Goal: Find specific page/section: Find specific page/section

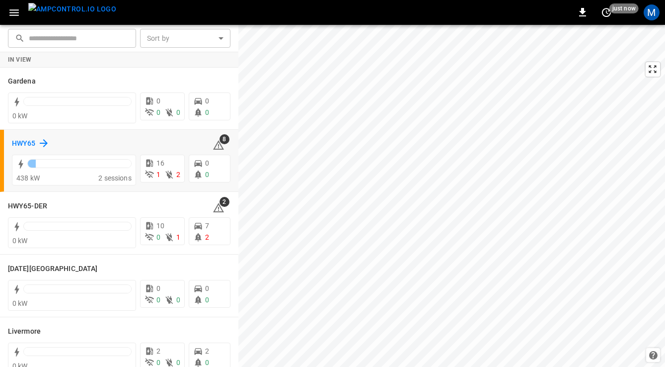
click at [26, 139] on h6 "HWY65" at bounding box center [24, 143] width 24 height 11
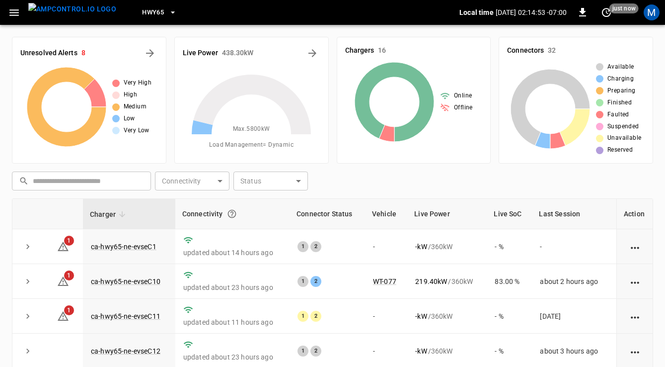
click at [15, 10] on icon "button" at bounding box center [13, 12] width 9 height 6
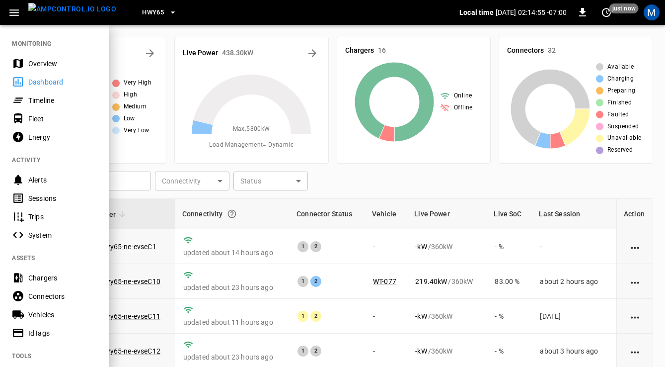
click at [47, 197] on div "Sessions" at bounding box center [62, 198] width 69 height 10
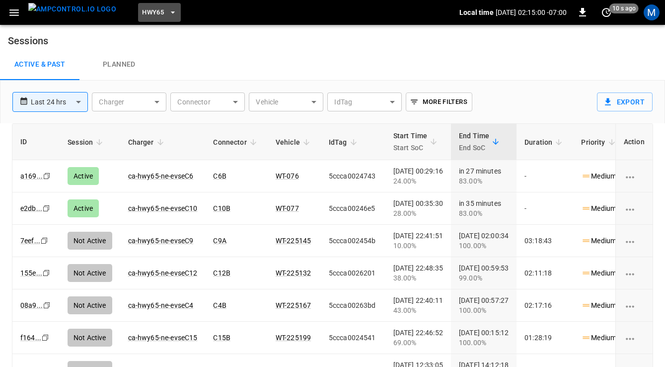
click at [142, 13] on span "HWY65" at bounding box center [153, 12] width 22 height 11
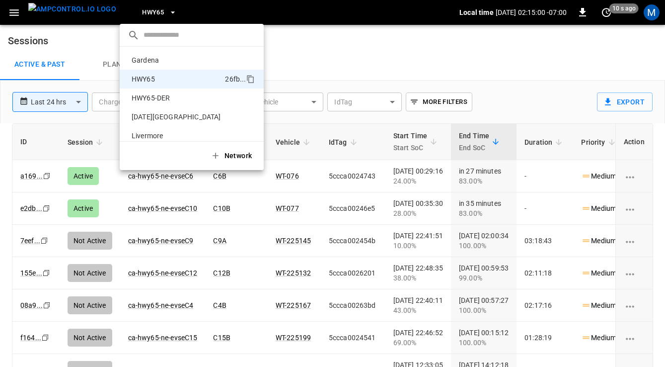
scroll to position [16, 0]
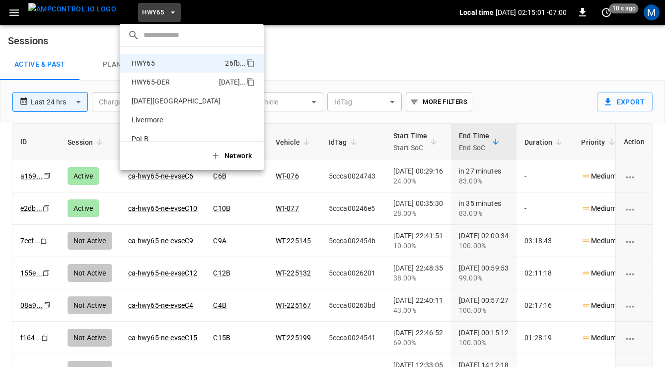
click at [162, 80] on p "HWY65-DER" at bounding box center [173, 82] width 91 height 10
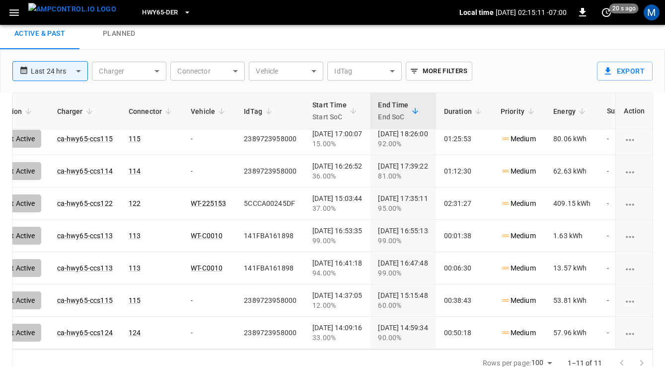
scroll to position [40, 0]
